Goal: Task Accomplishment & Management: Complete application form

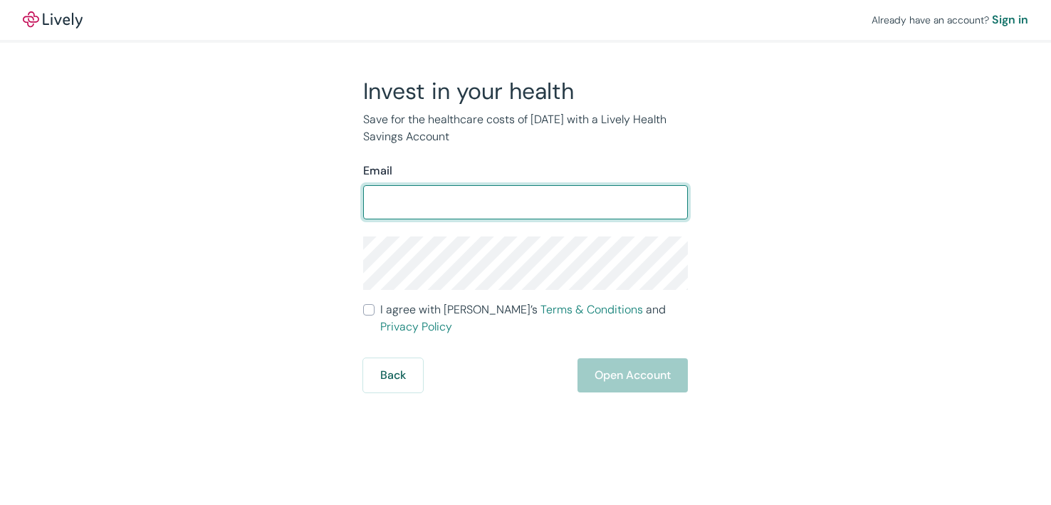
click at [572, 202] on input "Email" at bounding box center [525, 202] width 325 height 28
type input "[EMAIL_ADDRESS][DOMAIN_NAME]"
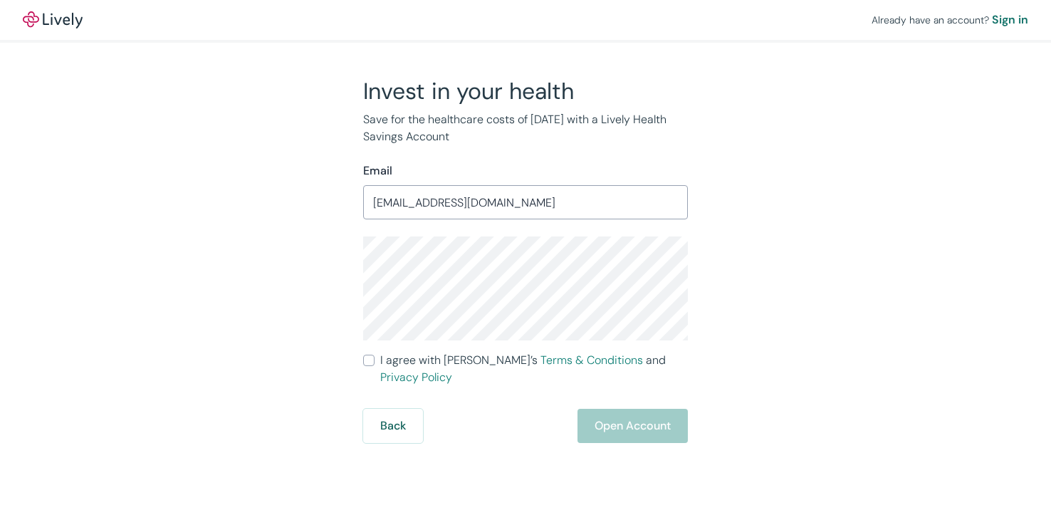
click at [367, 371] on form "Email [EMAIL_ADDRESS][DOMAIN_NAME] ​ I agree with Lively’s Terms & Conditions a…" at bounding box center [525, 302] width 325 height 281
click at [367, 363] on input "I agree with Lively’s Terms & Conditions and Privacy Policy" at bounding box center [368, 360] width 11 height 11
checkbox input "true"
click at [615, 431] on div "Already have an account? Sign in Invest in your health Save for the healthcare …" at bounding box center [525, 252] width 1051 height 505
click at [617, 414] on button "Open Account" at bounding box center [632, 426] width 110 height 34
